Goal: Information Seeking & Learning: Learn about a topic

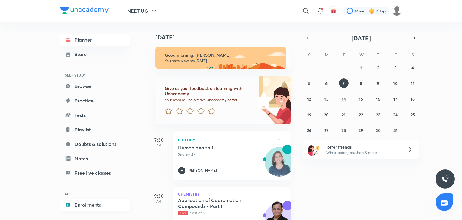
click at [81, 205] on link "Enrollments" at bounding box center [95, 205] width 70 height 12
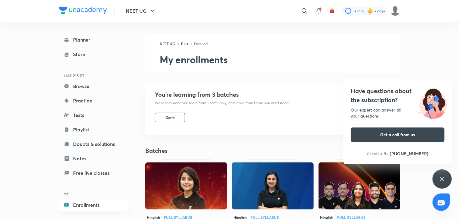
click at [438, 177] on div "Have questions about the subscription? Our expert can answer all your questions…" at bounding box center [442, 178] width 19 height 19
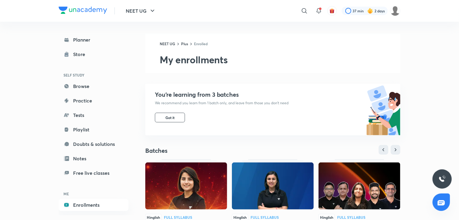
click at [272, 188] on img at bounding box center [273, 185] width 82 height 47
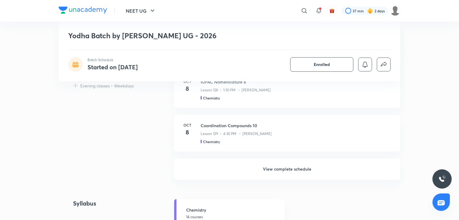
scroll to position [405, 0]
click at [278, 176] on h6 "View complete schedule" at bounding box center [287, 169] width 226 height 21
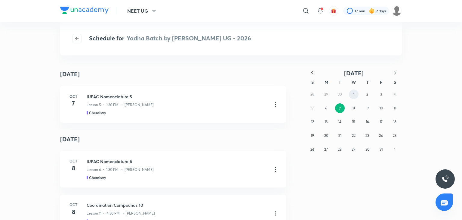
click at [356, 94] on button "1" at bounding box center [354, 94] width 10 height 10
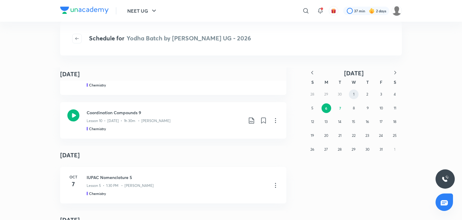
scroll to position [268, 0]
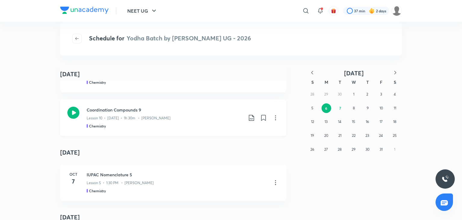
click at [210, 126] on div "Chemistry" at bounding box center [165, 125] width 157 height 5
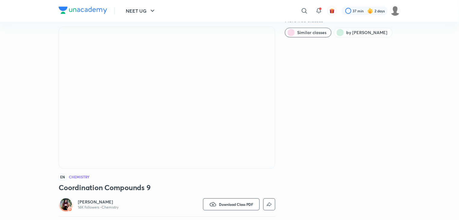
scroll to position [17, 0]
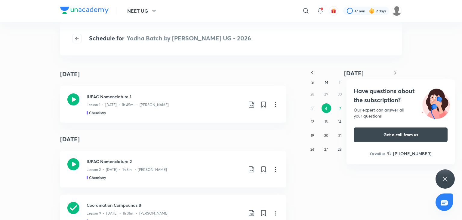
scroll to position [268, 0]
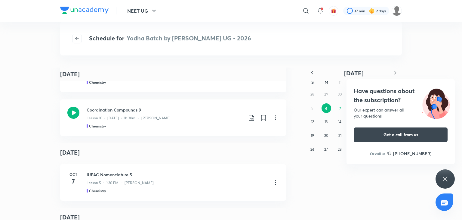
click at [441, 176] on div "Have questions about the subscription? Our expert can answer all your questions…" at bounding box center [445, 178] width 19 height 19
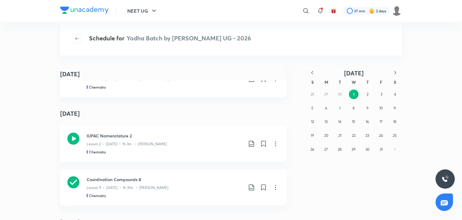
scroll to position [0, 0]
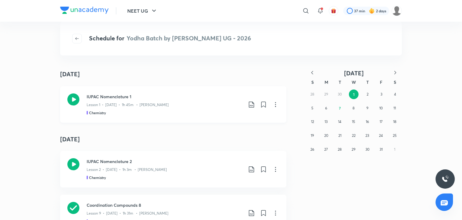
click at [199, 93] on div "IUPAC Nomenclature 1 Lesson 1 • Oct 1 • 1h 45m • Anushka Choudhary Chemistry" at bounding box center [173, 104] width 226 height 36
